Goal: Task Accomplishment & Management: Manage account settings

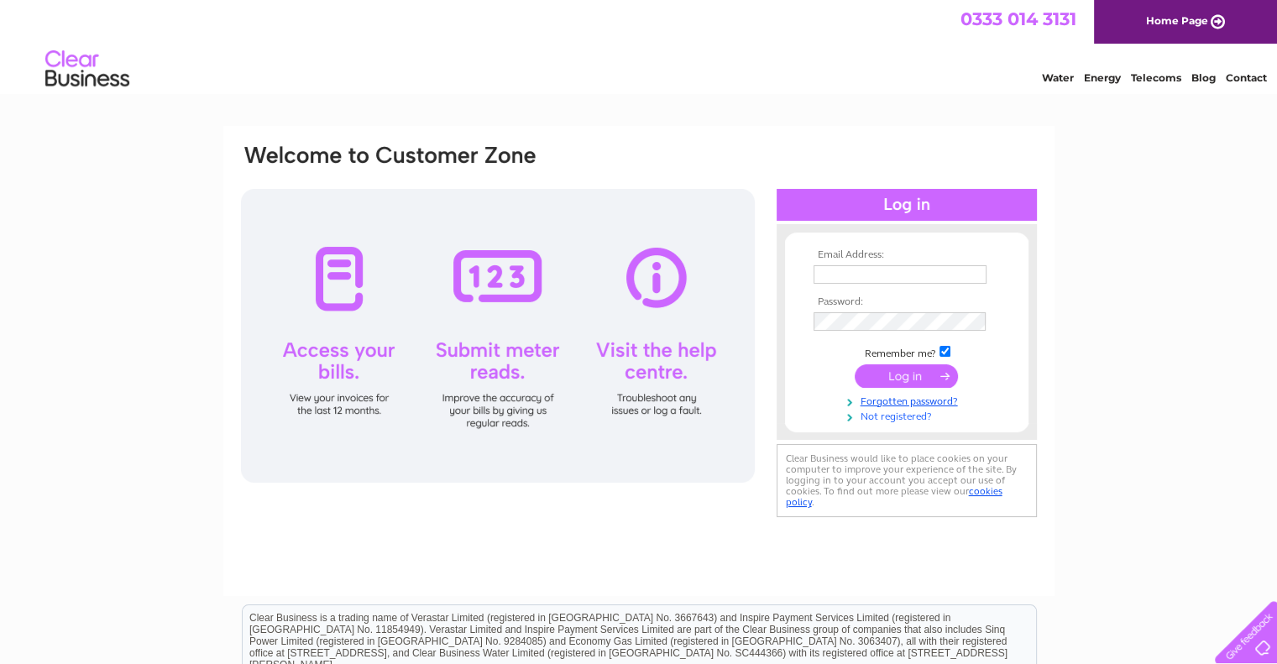
click at [906, 417] on link "Not registered?" at bounding box center [908, 415] width 191 height 16
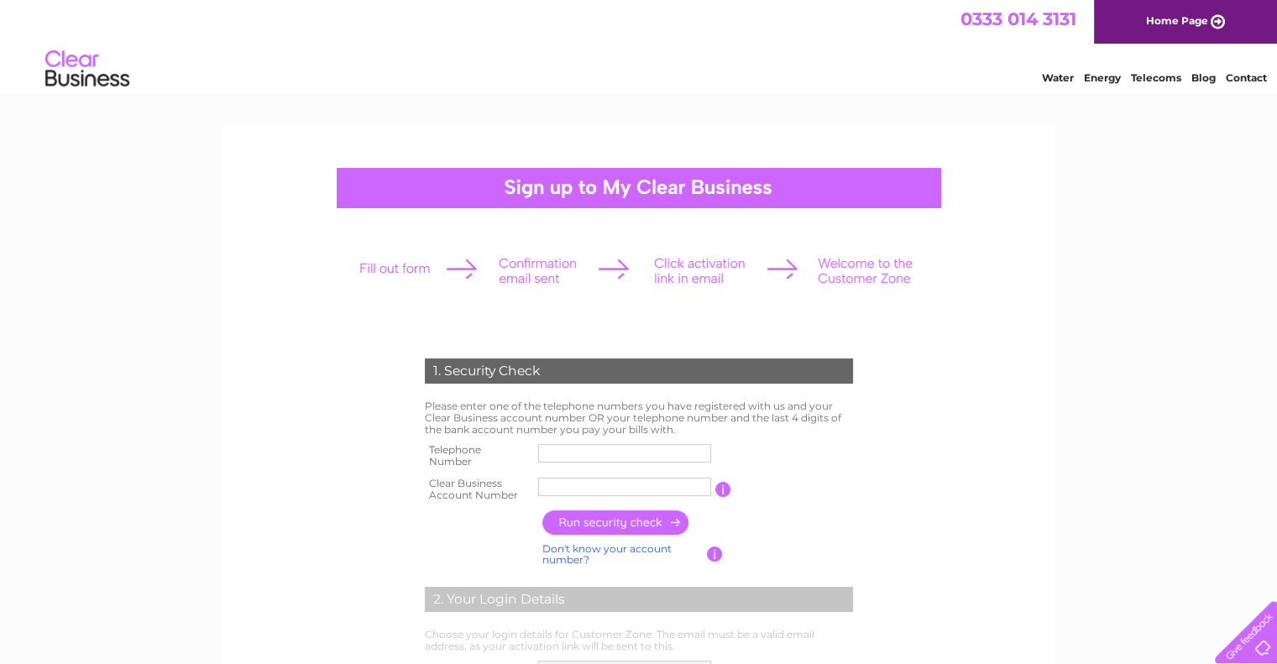
click at [719, 352] on td "1. Security Check" at bounding box center [638, 369] width 436 height 55
click at [635, 446] on input "text" at bounding box center [624, 453] width 173 height 18
click at [603, 493] on input "text" at bounding box center [624, 487] width 173 height 18
click at [611, 443] on input "text" at bounding box center [625, 453] width 175 height 20
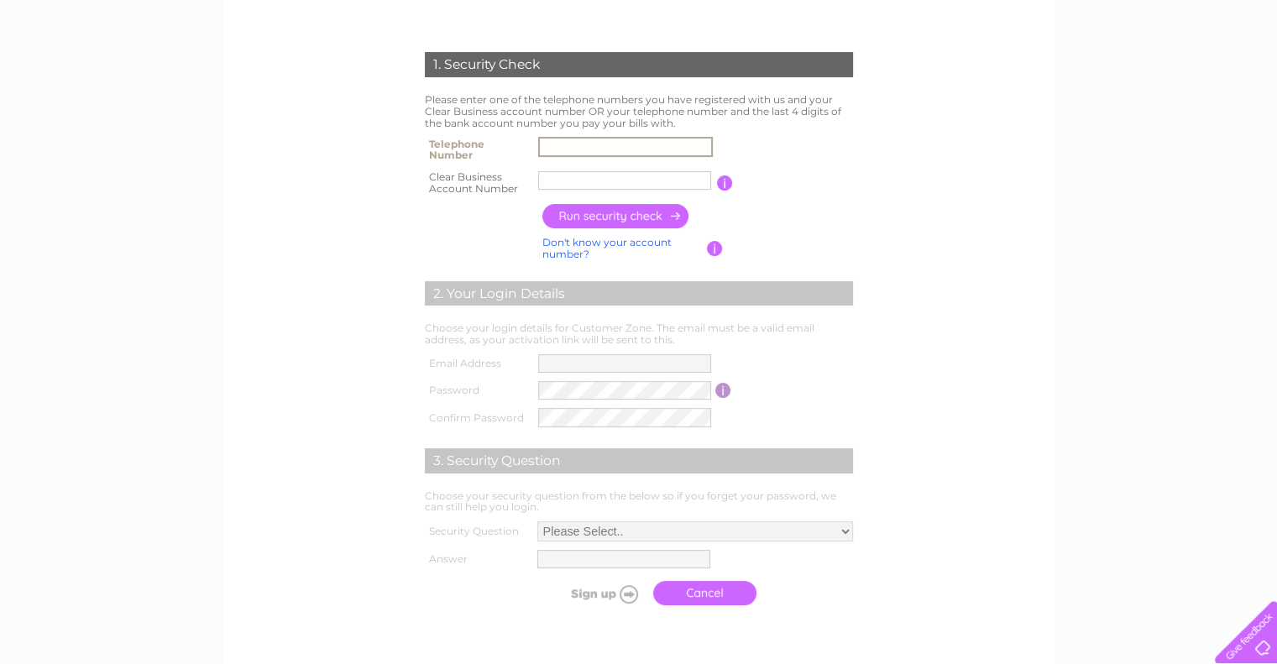
scroll to position [336, 0]
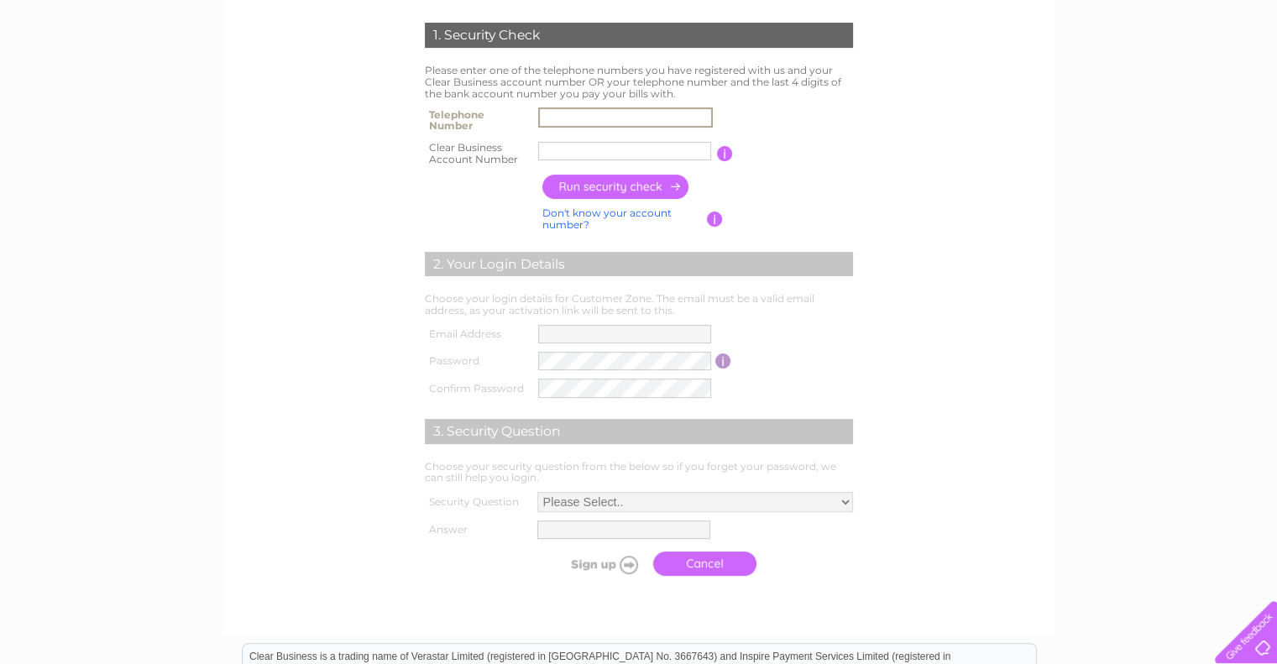
click at [624, 155] on input "text" at bounding box center [624, 151] width 173 height 18
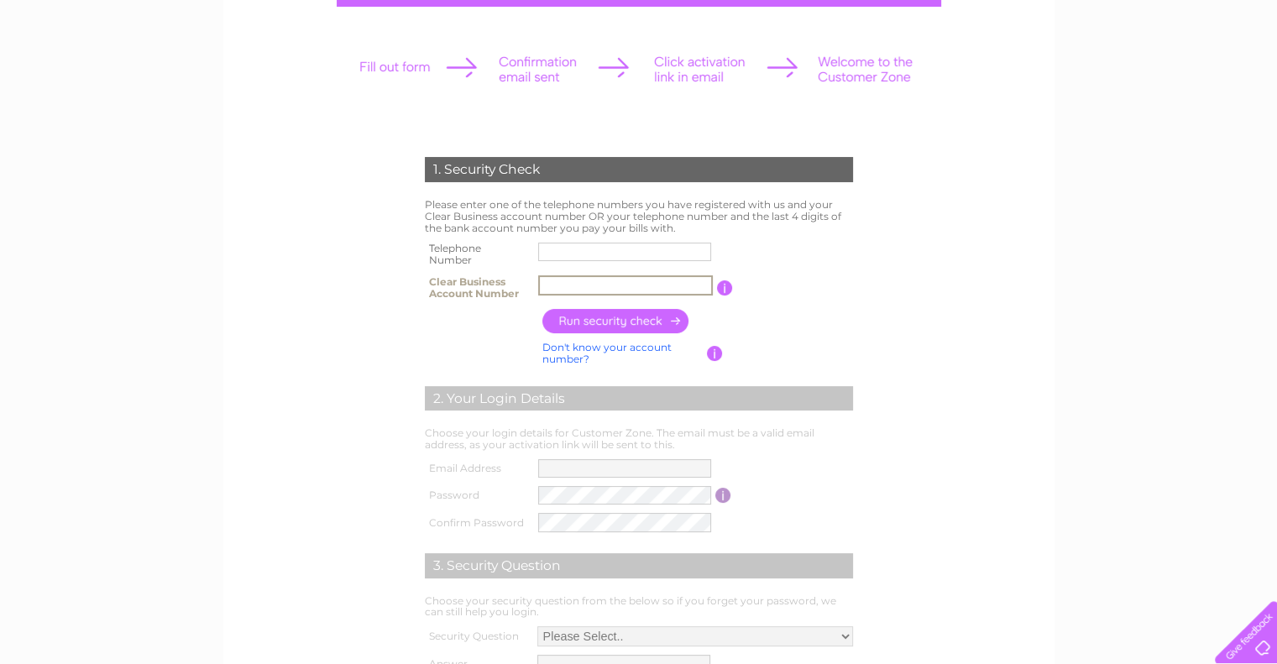
scroll to position [0, 0]
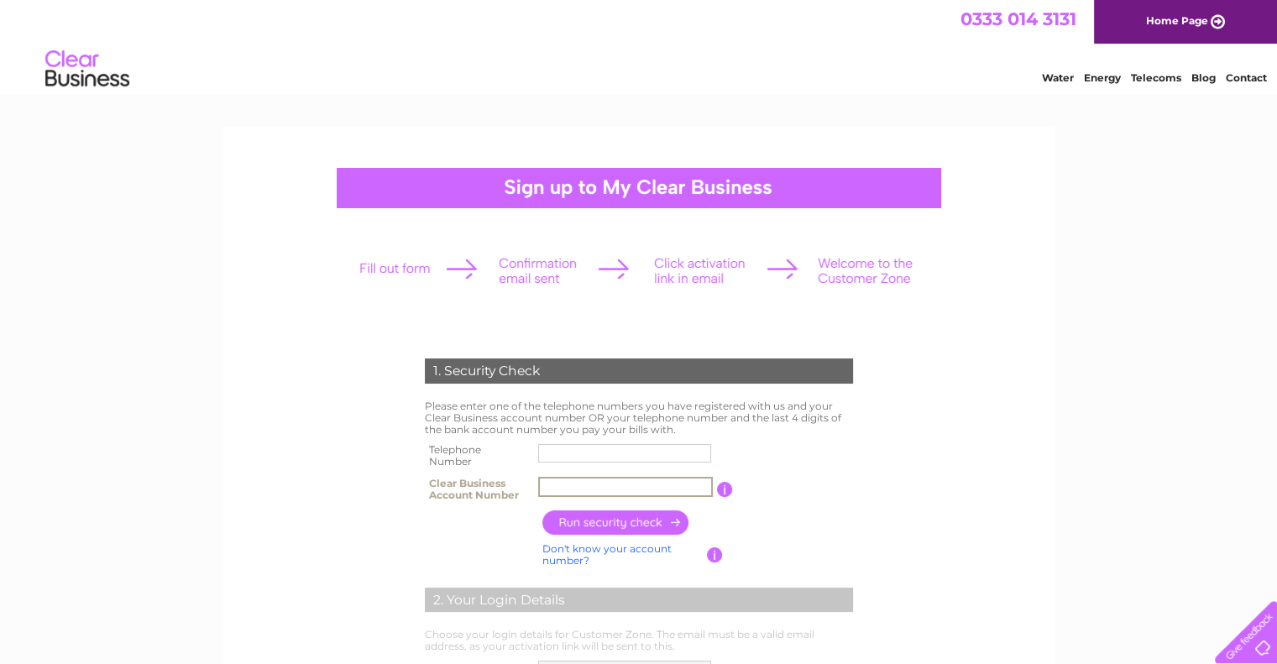
click at [81, 73] on img at bounding box center [87, 69] width 86 height 51
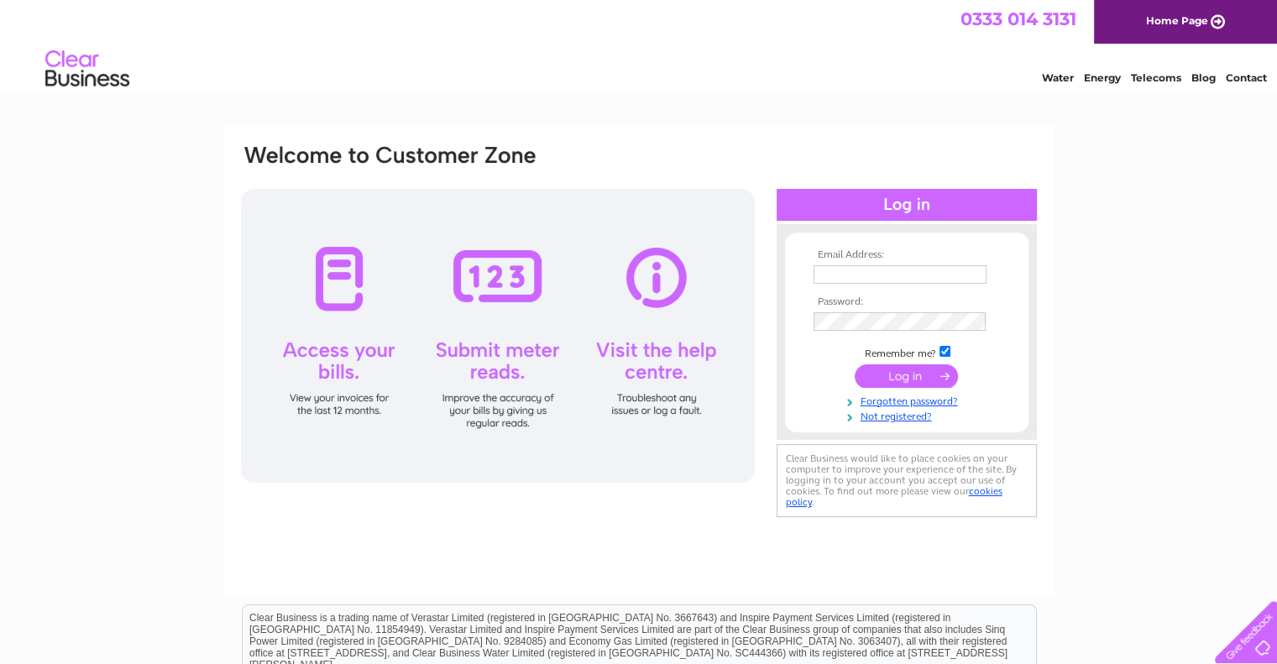
click at [872, 279] on input "text" at bounding box center [899, 274] width 173 height 18
click at [883, 404] on link "Forgotten password?" at bounding box center [908, 400] width 191 height 16
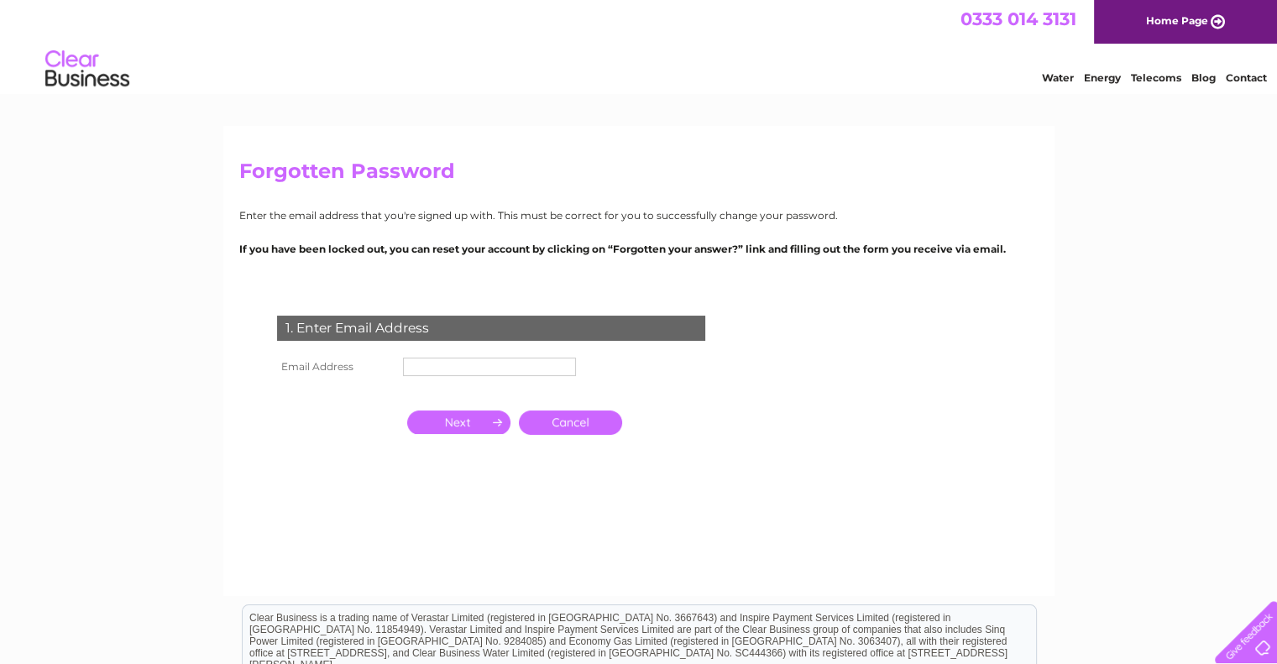
click at [462, 359] on input "text" at bounding box center [489, 367] width 173 height 18
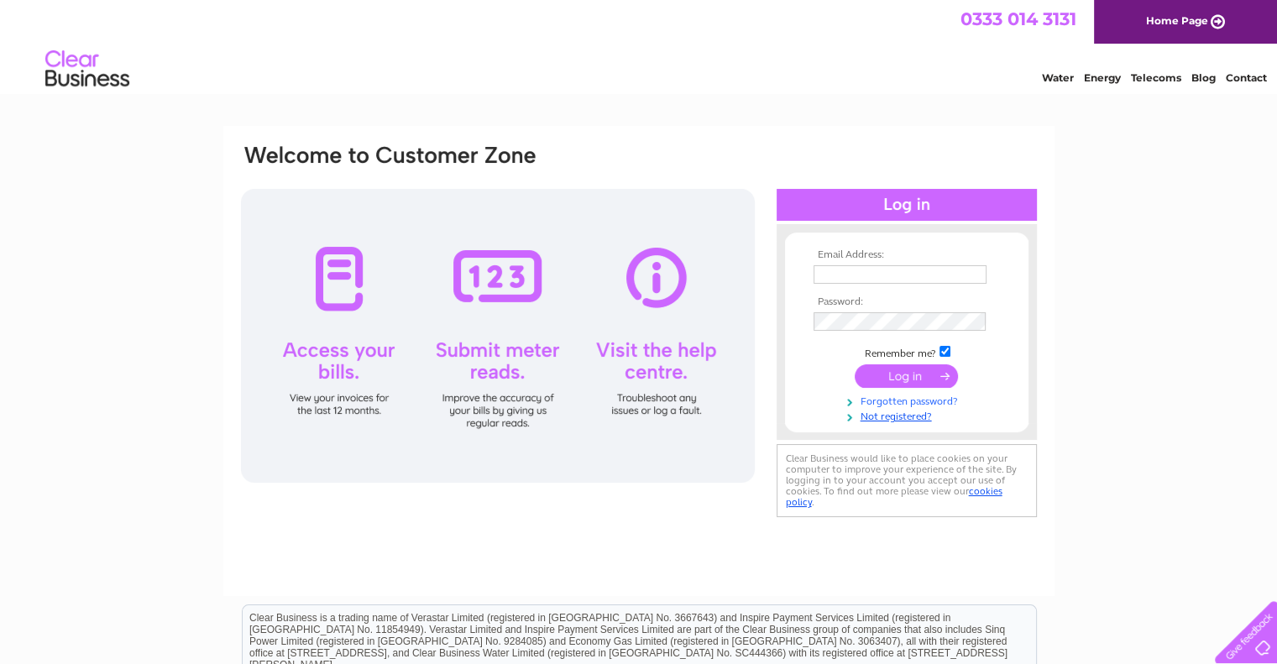
click at [901, 402] on link "Forgotten password?" at bounding box center [908, 400] width 191 height 16
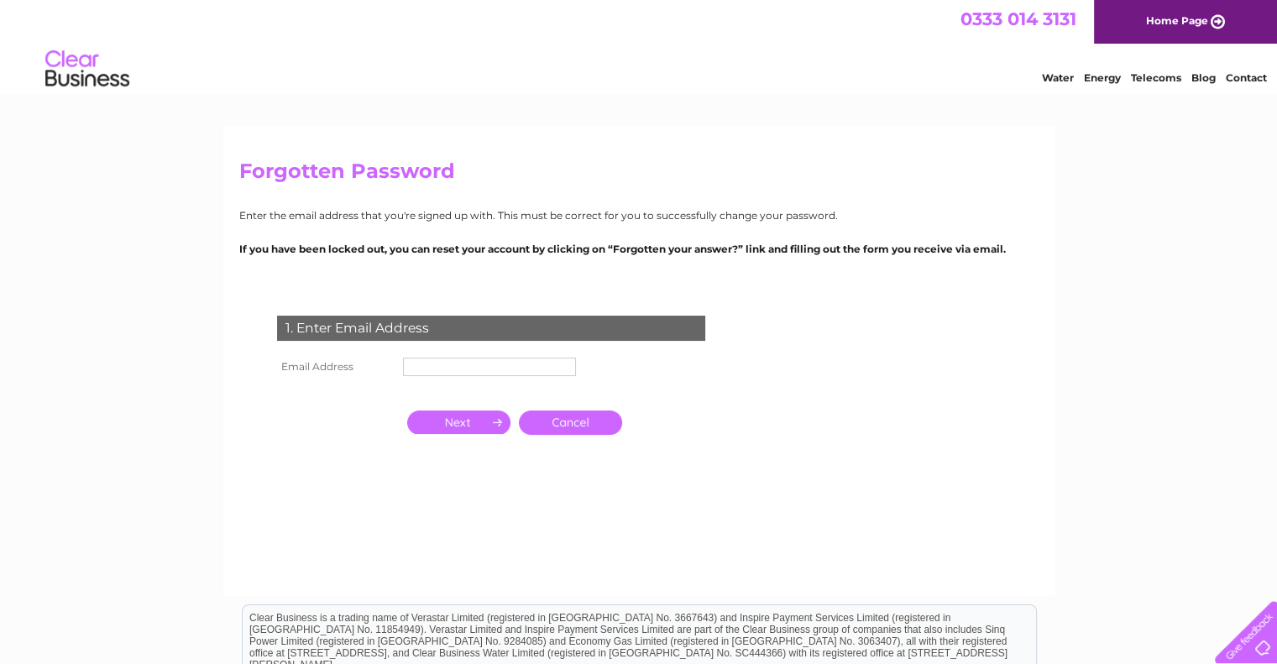
drag, startPoint x: 405, startPoint y: 364, endPoint x: 413, endPoint y: 365, distance: 8.4
click at [405, 364] on input "text" at bounding box center [489, 367] width 173 height 18
paste input "[EMAIL_ADDRESS][DOMAIN_NAME]"
type input "[EMAIL_ADDRESS][DOMAIN_NAME]"
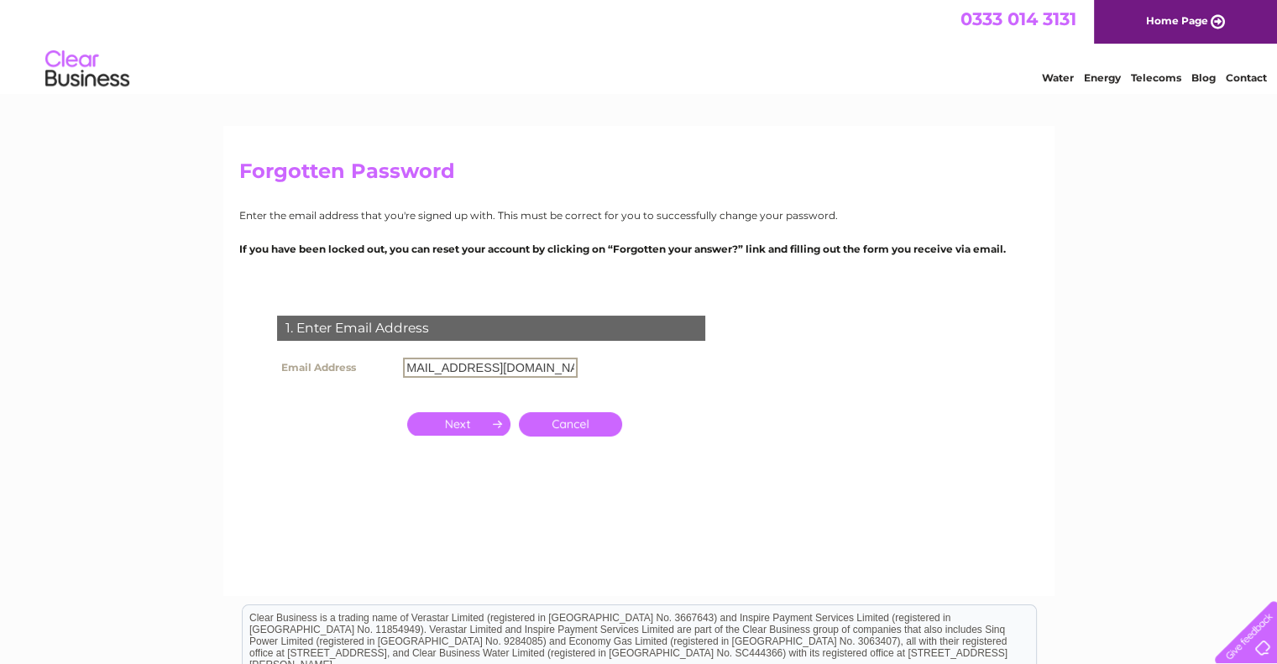
scroll to position [0, 0]
click at [477, 419] on input "button" at bounding box center [458, 423] width 103 height 23
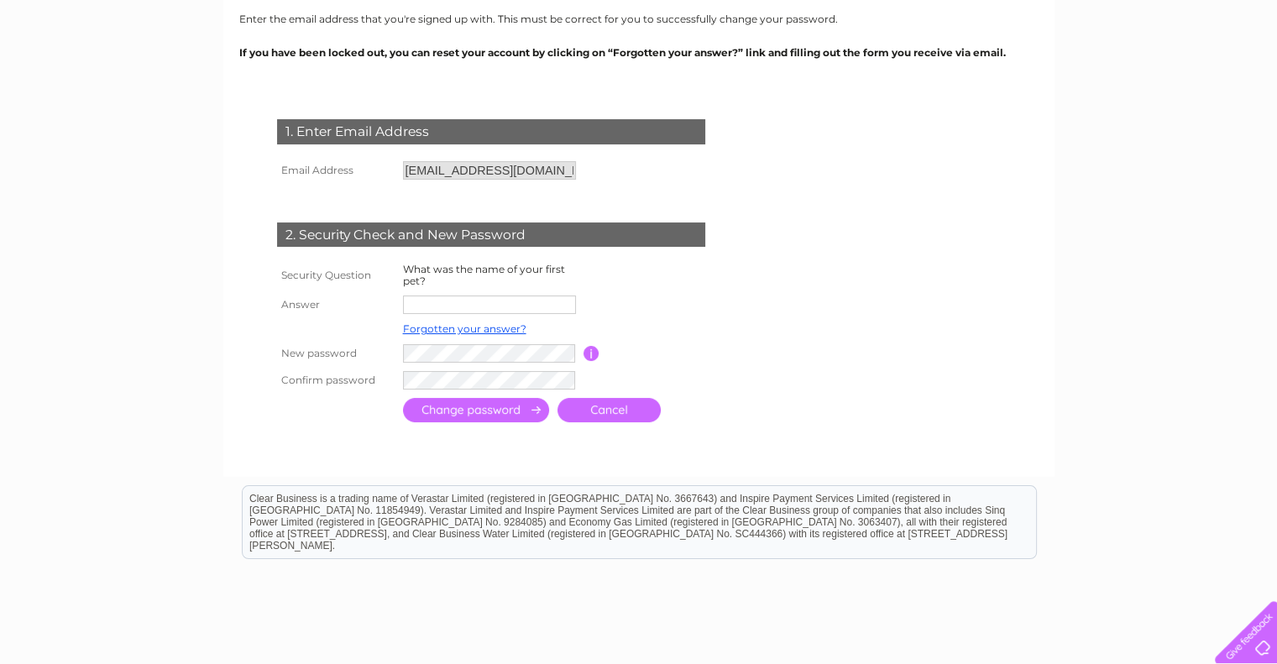
scroll to position [168, 0]
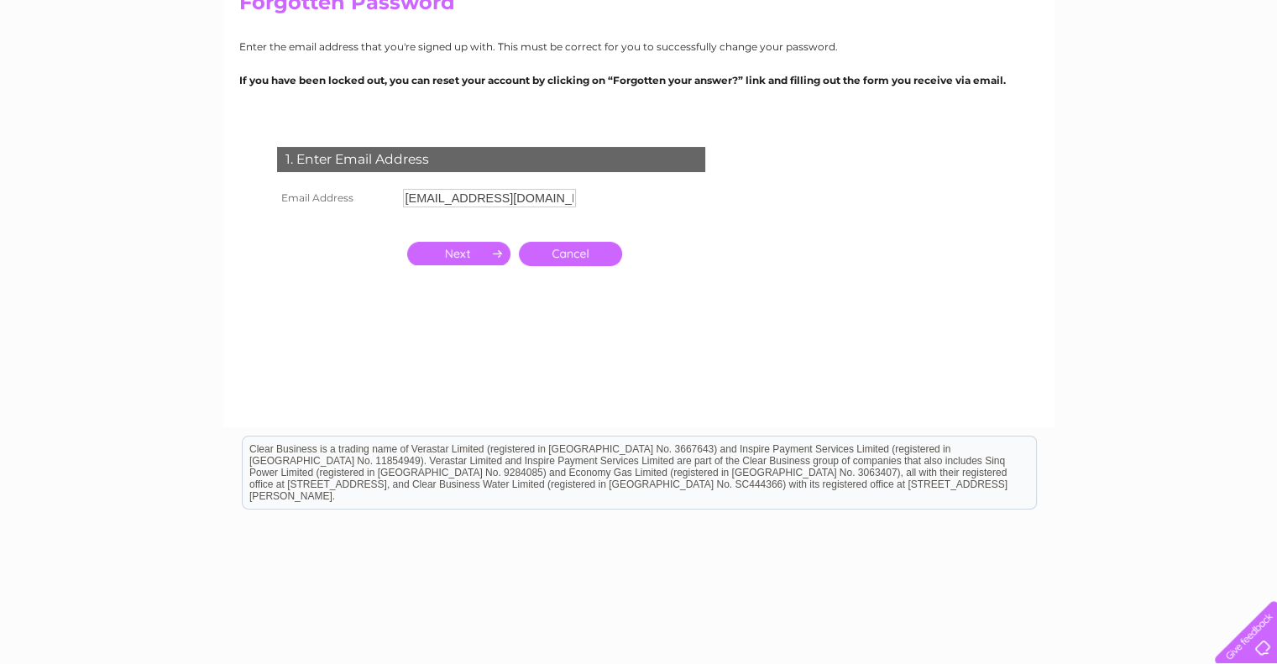
click at [442, 256] on input "button" at bounding box center [458, 253] width 103 height 23
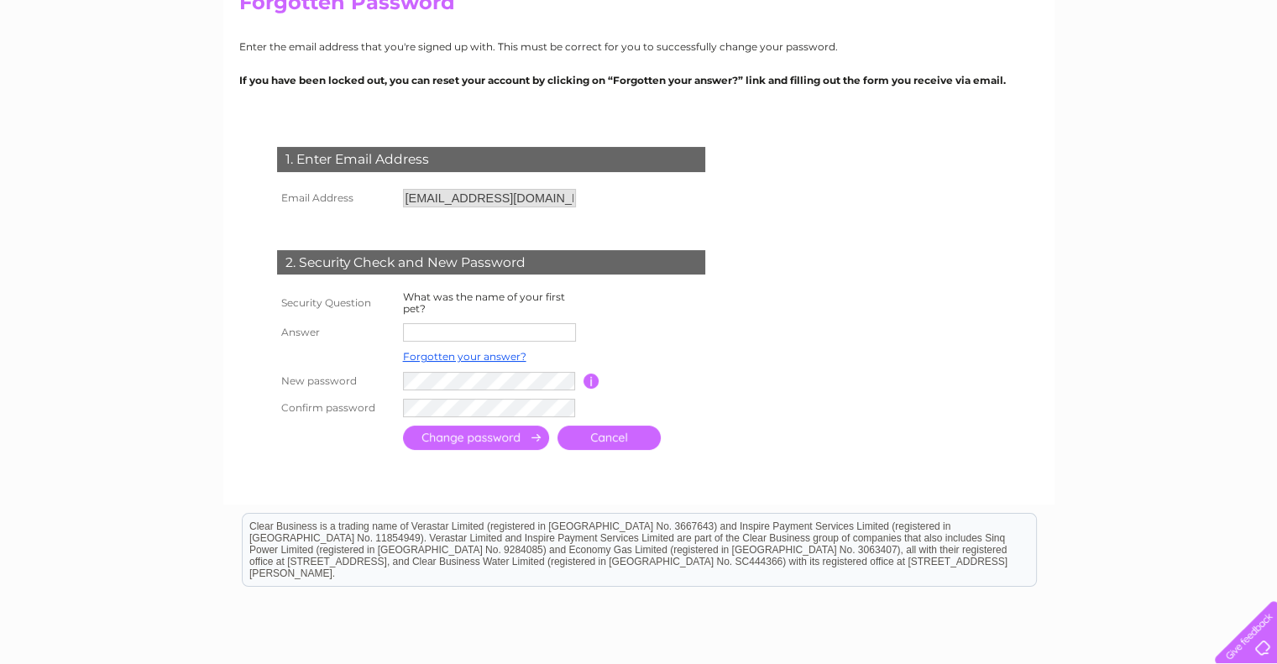
click at [259, 76] on p "If you have been locked out, you can reset your account by clicking on “Forgott…" at bounding box center [638, 80] width 799 height 16
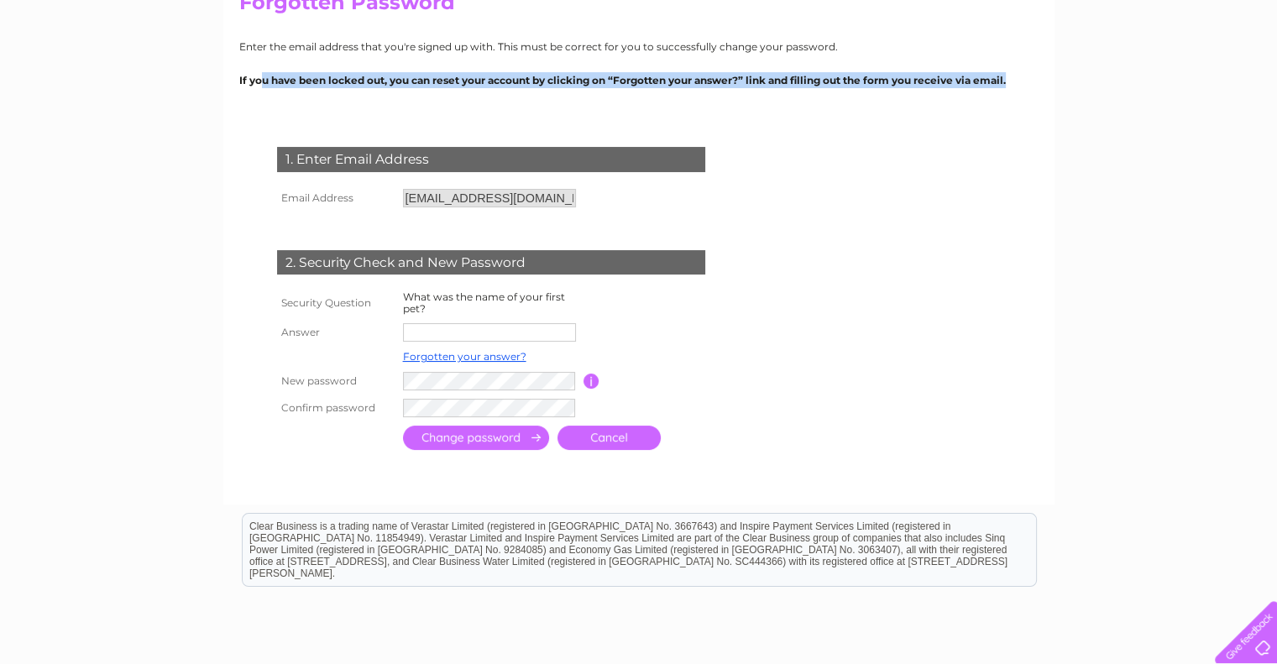
click at [259, 76] on p "If you have been locked out, you can reset your account by clicking on “Forgott…" at bounding box center [638, 80] width 799 height 16
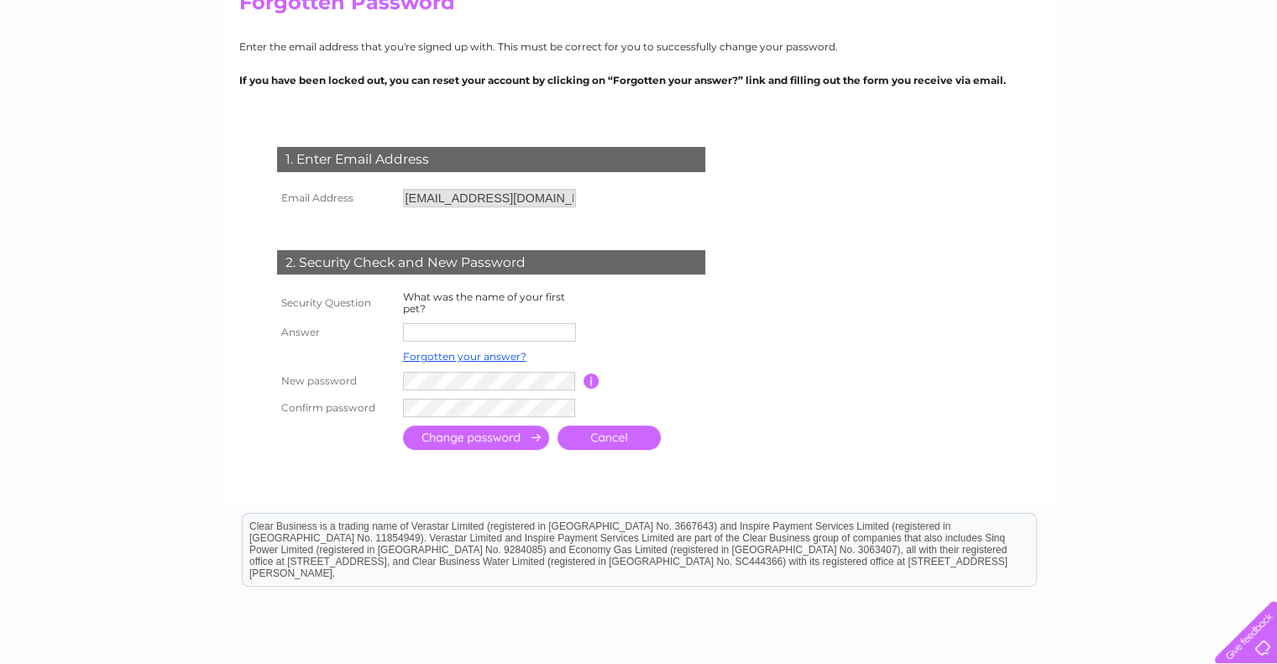
click at [416, 332] on input "text" at bounding box center [489, 332] width 173 height 18
